Goal: Information Seeking & Learning: Learn about a topic

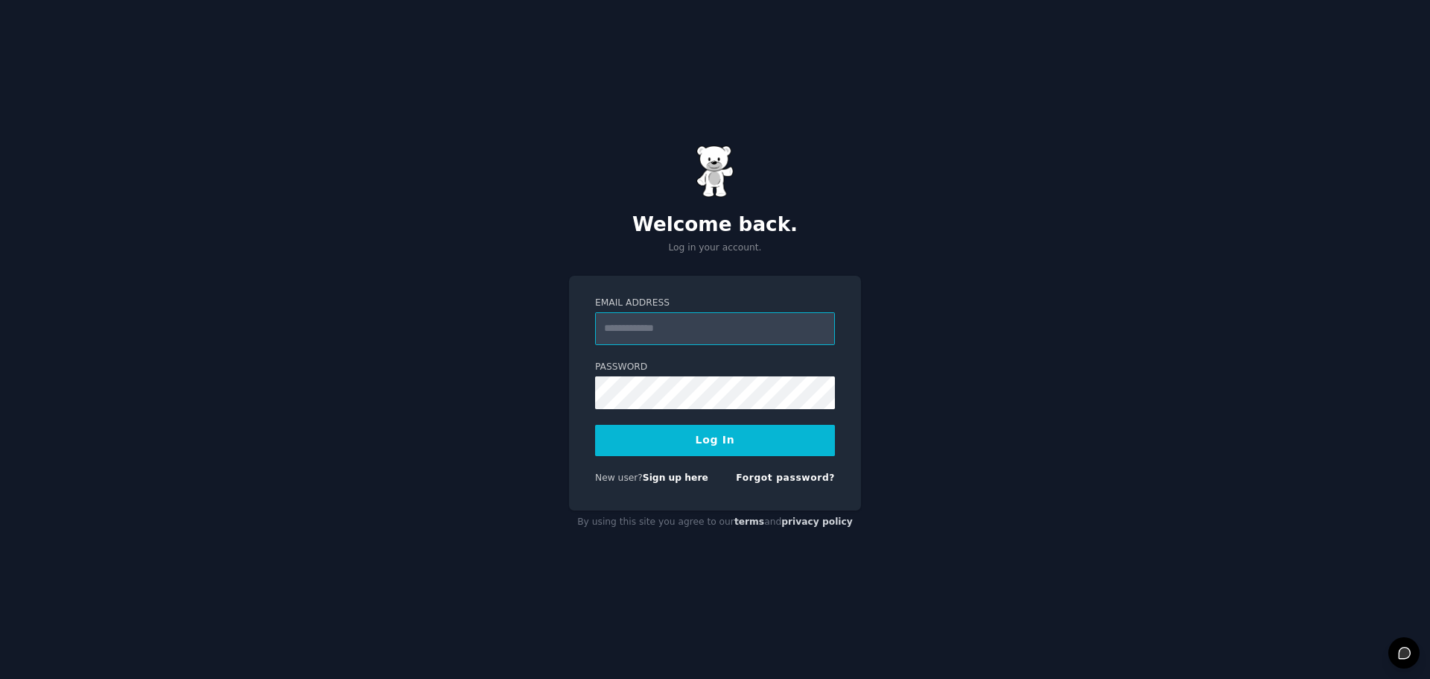
click at [674, 333] on input "Email Address" at bounding box center [715, 328] width 240 height 33
type input "**********"
drag, startPoint x: 722, startPoint y: 434, endPoint x: 673, endPoint y: 444, distance: 50.1
click at [722, 434] on button "Log In" at bounding box center [715, 440] width 240 height 31
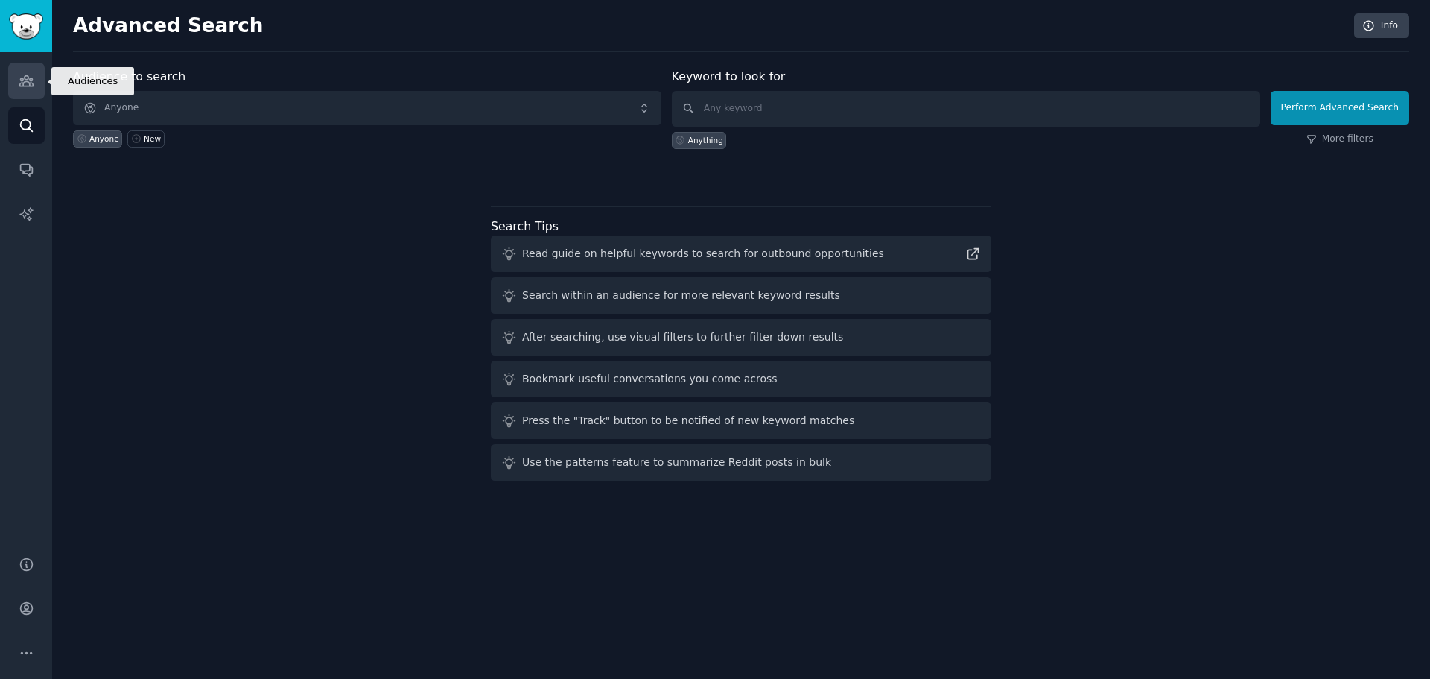
click at [36, 83] on link "Audiences" at bounding box center [26, 81] width 37 height 37
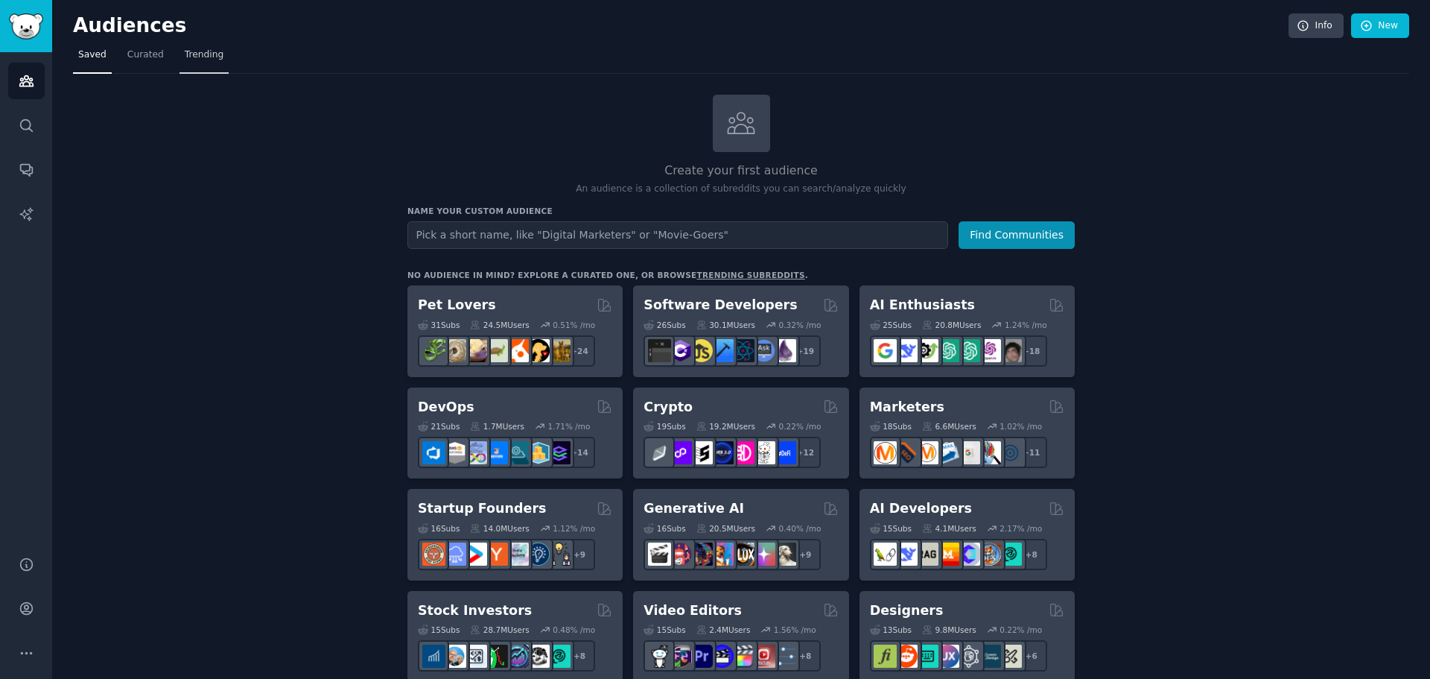
click at [186, 51] on span "Trending" at bounding box center [204, 54] width 39 height 13
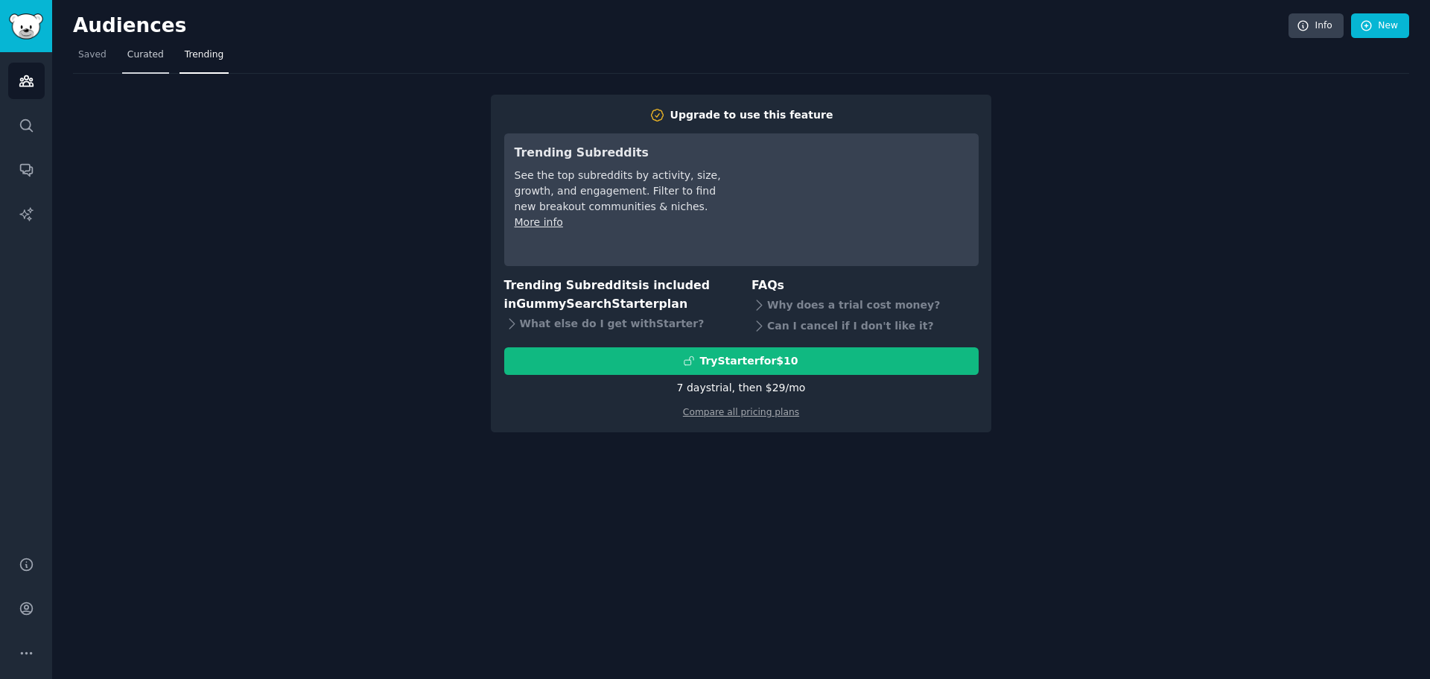
click at [127, 54] on span "Curated" at bounding box center [145, 54] width 37 height 13
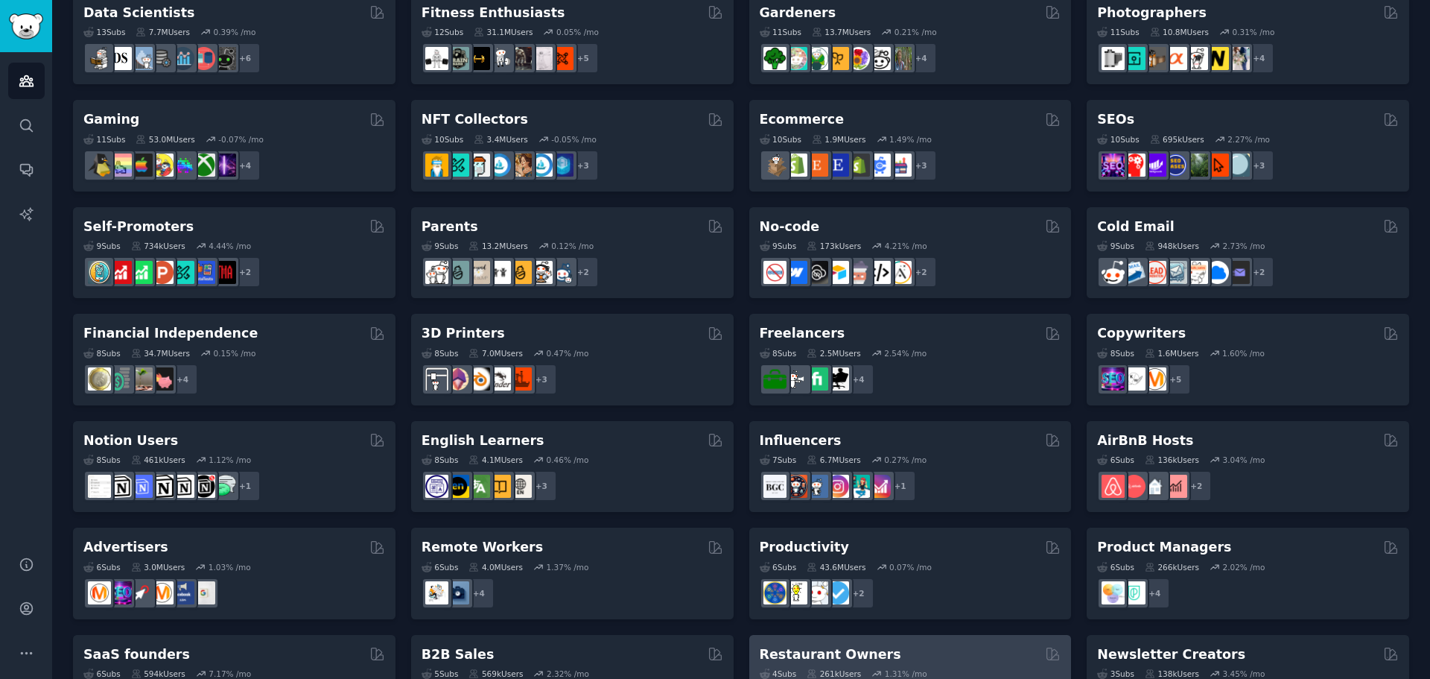
scroll to position [513, 0]
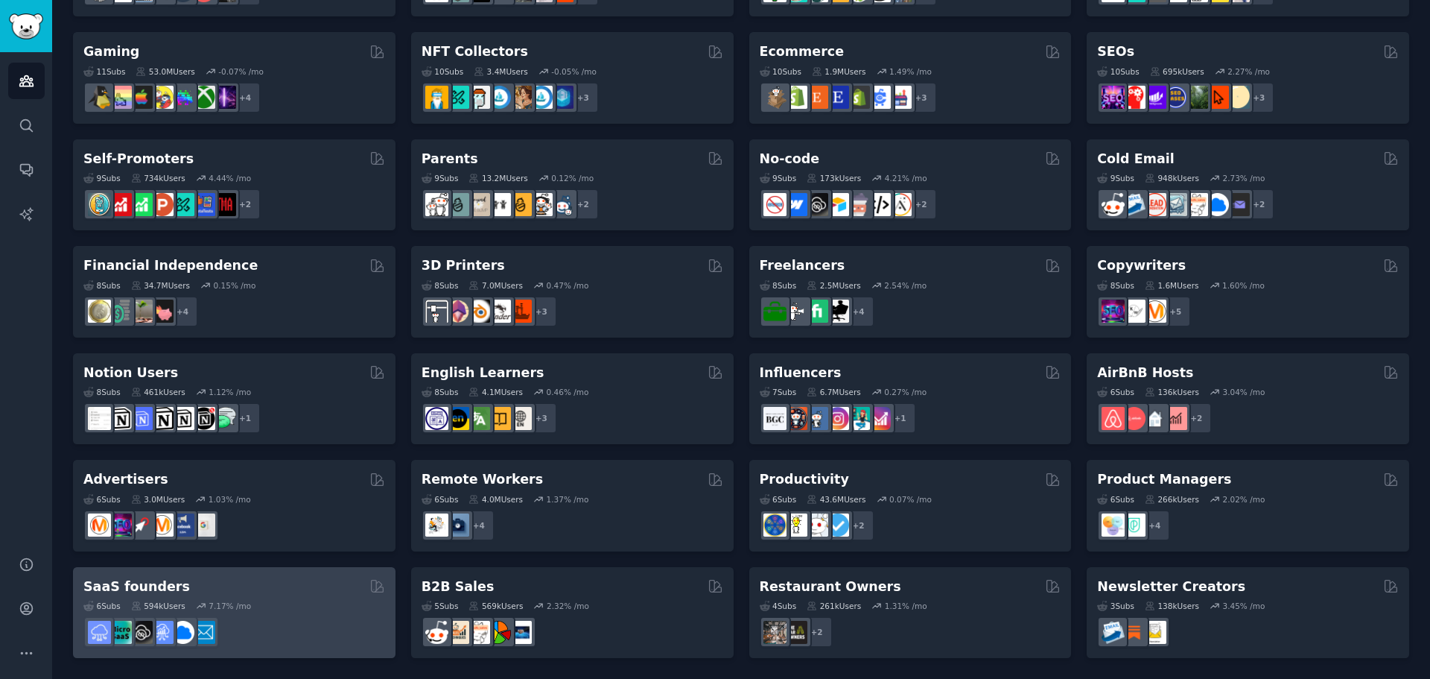
click at [145, 586] on h2 "SaaS founders" at bounding box center [136, 586] width 107 height 19
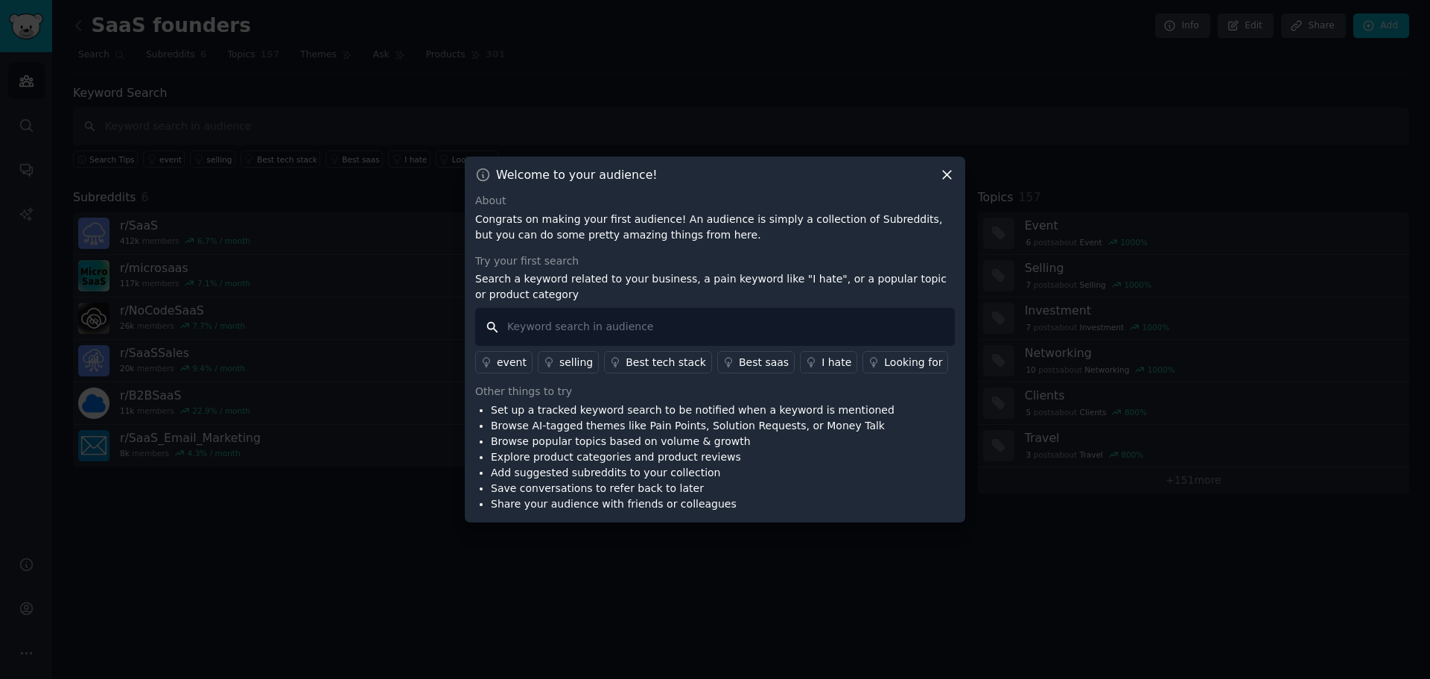
click at [603, 324] on input "text" at bounding box center [715, 327] width 480 height 38
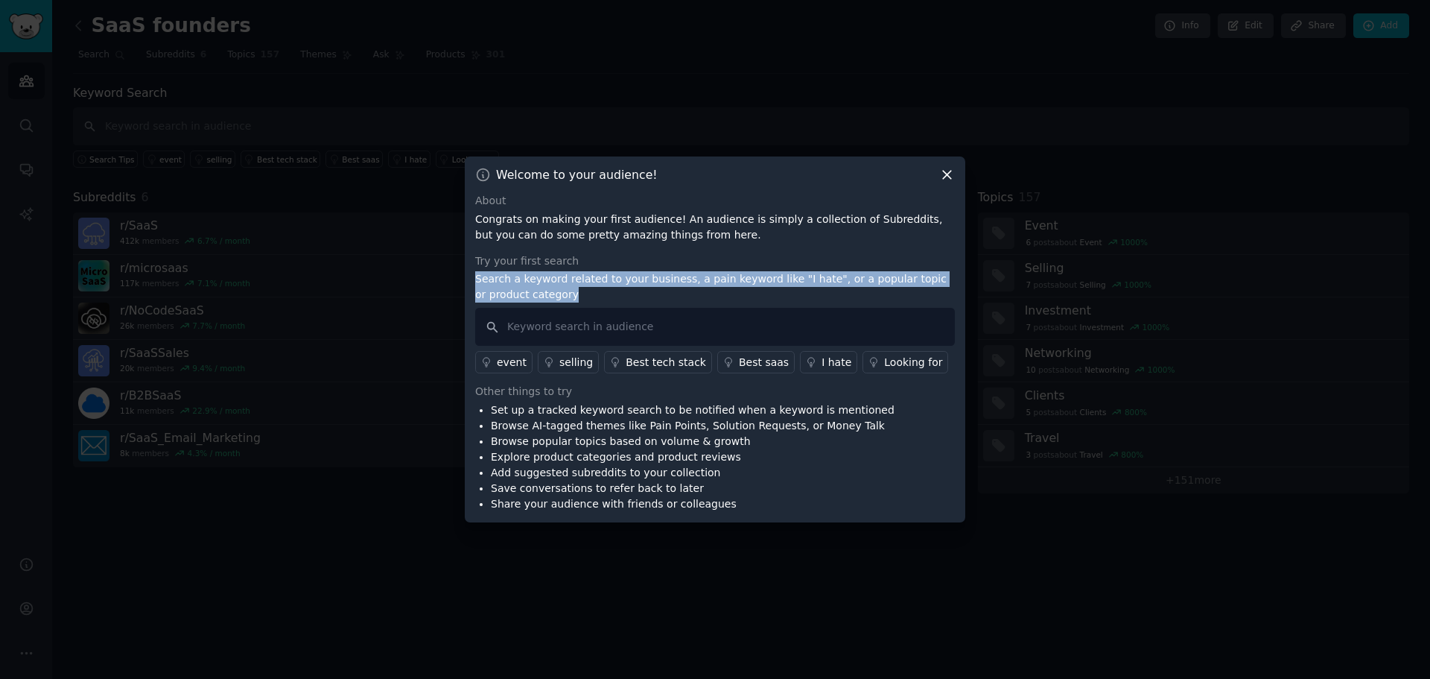
drag, startPoint x: 516, startPoint y: 297, endPoint x: 466, endPoint y: 285, distance: 51.2
click at [466, 285] on div "Welcome to your audience! About Congrats on making your first audience! An audi…" at bounding box center [715, 339] width 501 height 366
copy p "Search a keyword related to your business, a pain keyword like "I hate", or a p…"
click at [884, 366] on div "Looking for" at bounding box center [913, 363] width 58 height 16
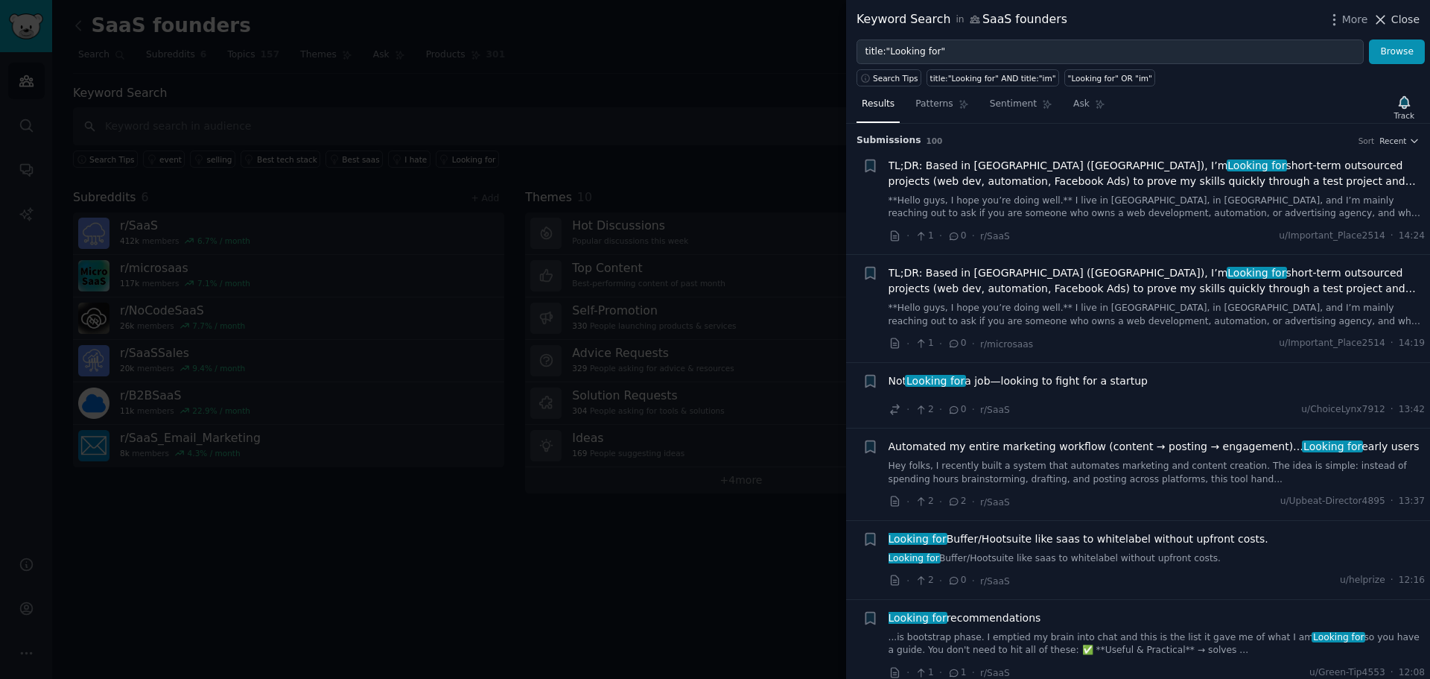
click at [1397, 20] on span "Close" at bounding box center [1406, 20] width 28 height 16
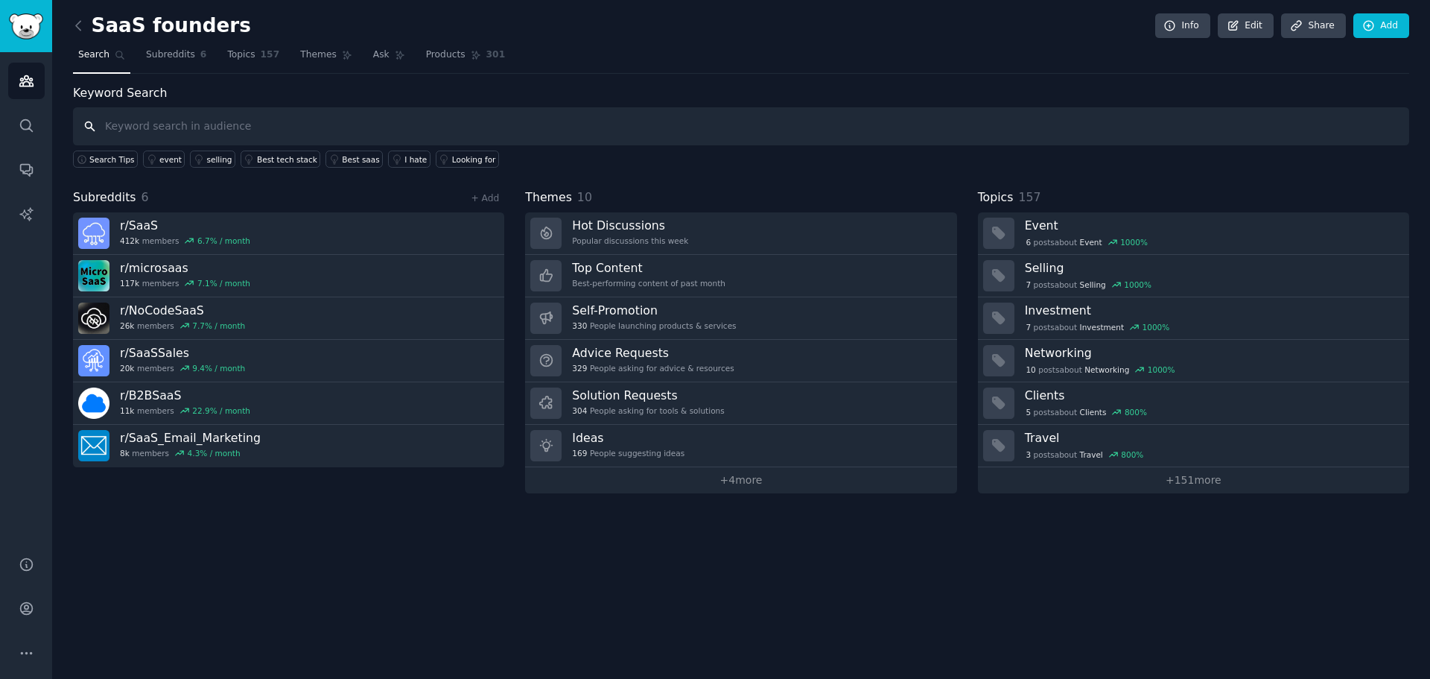
click at [126, 124] on input "text" at bounding box center [741, 126] width 1337 height 38
type input "[GEOGRAPHIC_DATA]"
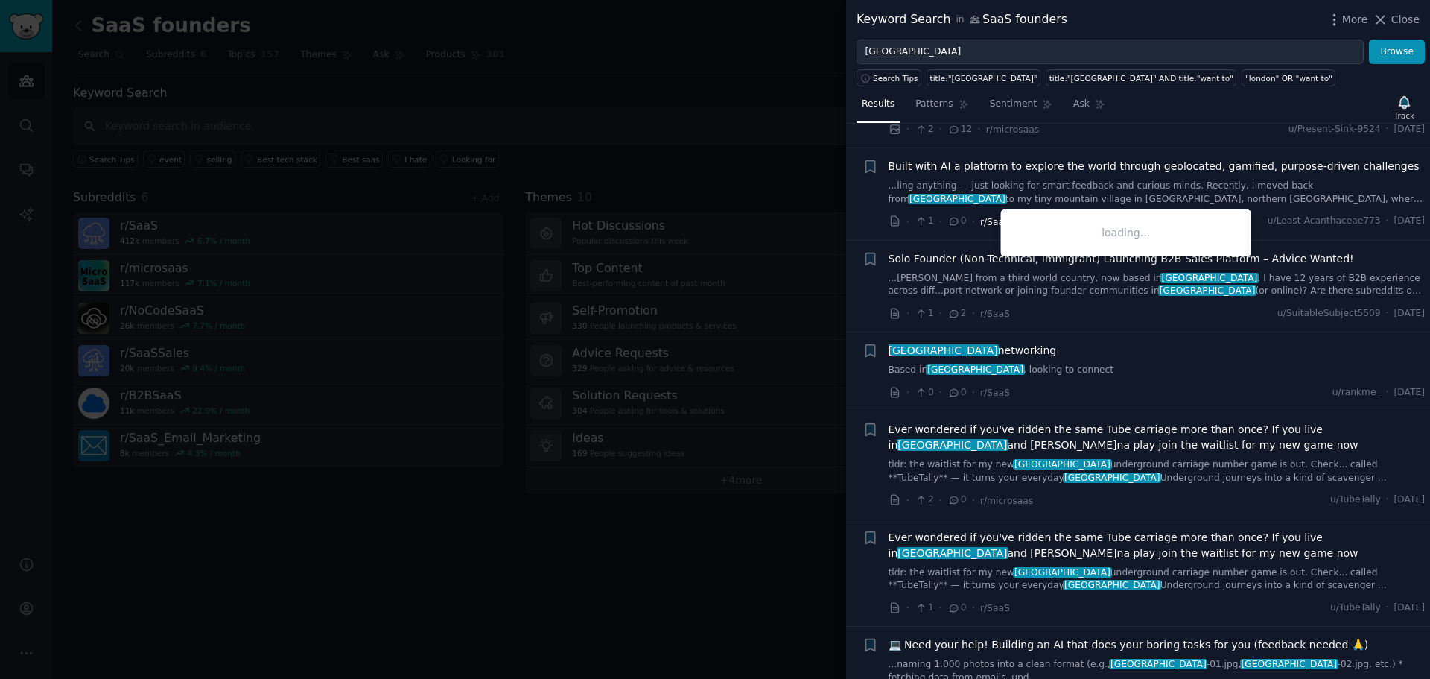
scroll to position [1788, 0]
